Goal: Book appointment/travel/reservation

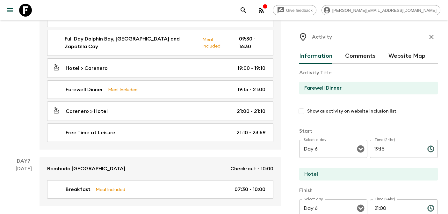
scroll to position [212, 0]
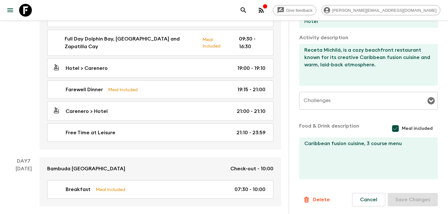
click at [30, 11] on icon at bounding box center [25, 10] width 13 height 13
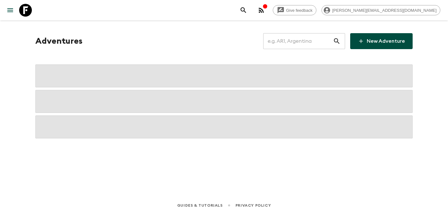
click at [321, 39] on input "text" at bounding box center [298, 41] width 70 height 18
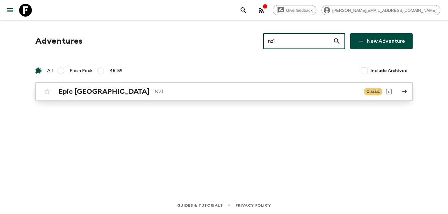
type input "nz1"
click at [80, 88] on h2 "Epic [GEOGRAPHIC_DATA]" at bounding box center [104, 91] width 91 height 8
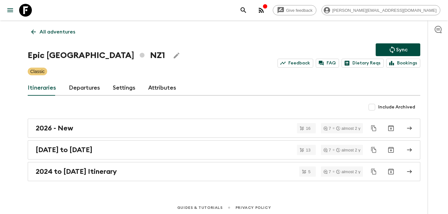
click at [86, 86] on link "Departures" at bounding box center [84, 87] width 31 height 15
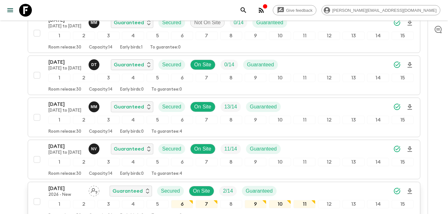
scroll to position [756, 0]
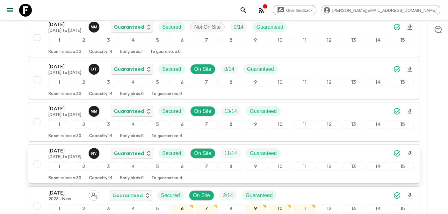
click at [57, 147] on p "[DATE]" at bounding box center [65, 151] width 35 height 8
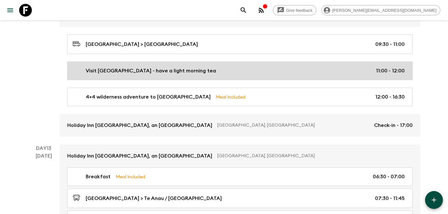
scroll to position [1917, 0]
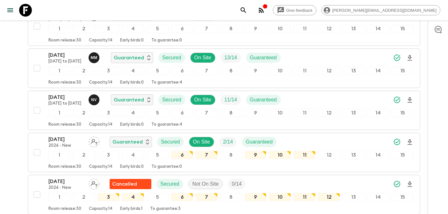
scroll to position [786, 0]
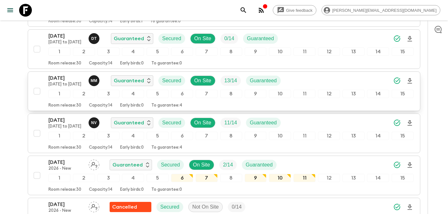
click at [293, 85] on div "[DATE] [DATE] to [DATE] M M Guaranteed Secured On Site 13 / 14 Guaranteed" at bounding box center [230, 80] width 365 height 13
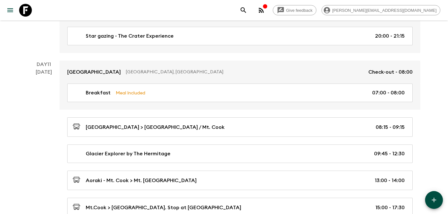
scroll to position [1634, 0]
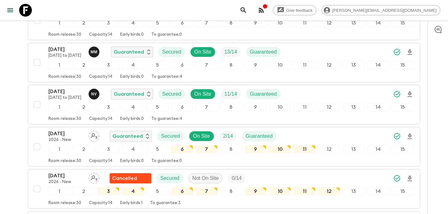
scroll to position [818, 0]
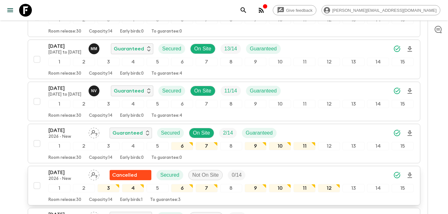
click at [273, 170] on div "[DATE] 2026 - New Cancelled Secured Not On Site 0 / 14" at bounding box center [230, 174] width 365 height 13
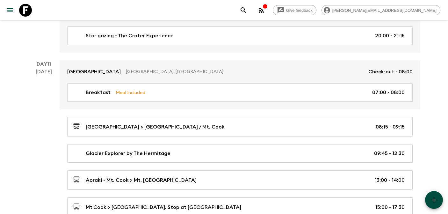
scroll to position [1634, 0]
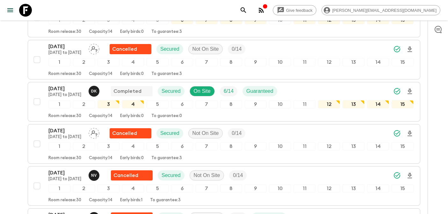
scroll to position [395, 0]
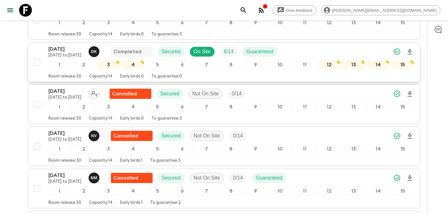
click at [309, 50] on div "[DATE] [DATE] to [DATE] D K Completed Secured On Site 6 / 14 Guaranteed" at bounding box center [230, 51] width 365 height 13
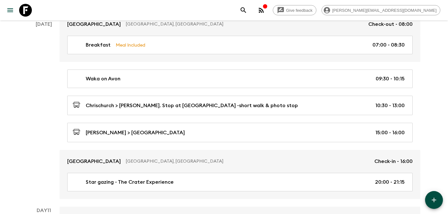
scroll to position [1642, 0]
